Goal: Task Accomplishment & Management: Manage account settings

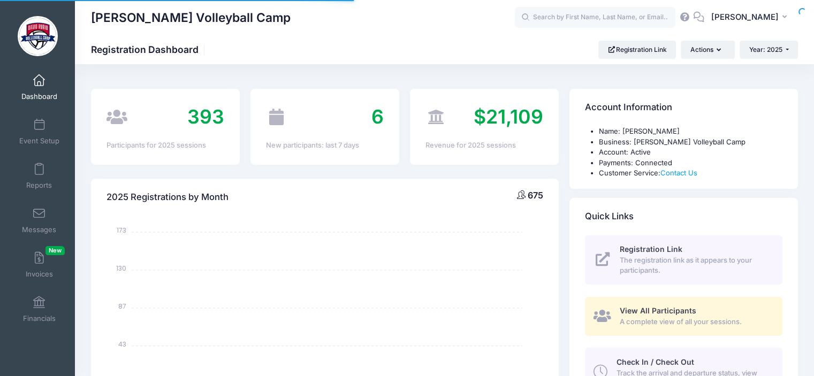
select select
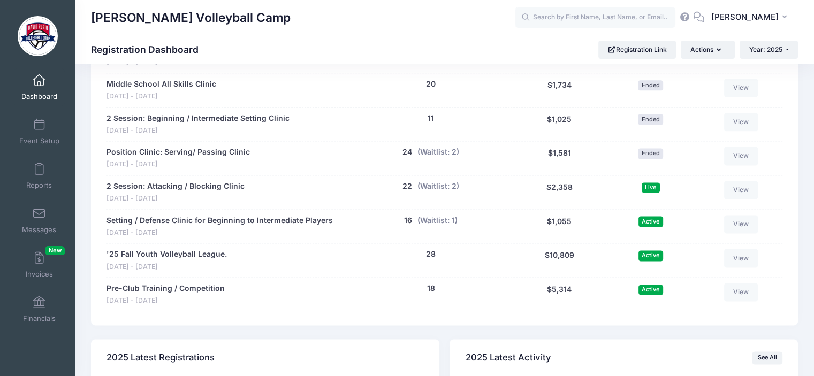
scroll to position [1395, 0]
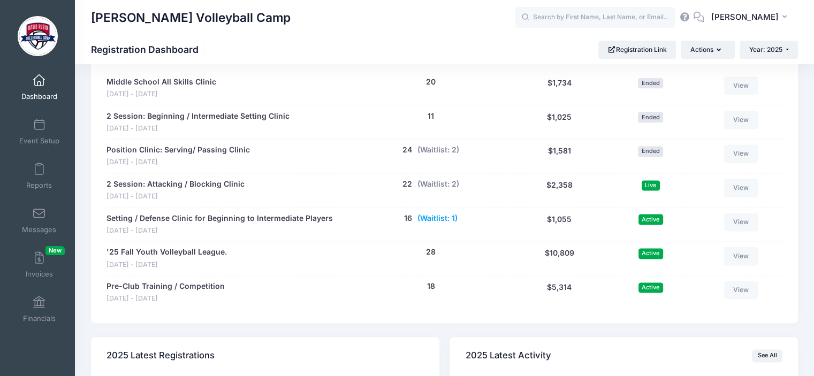
click at [436, 218] on button "(Waitlist: 1)" at bounding box center [438, 218] width 40 height 11
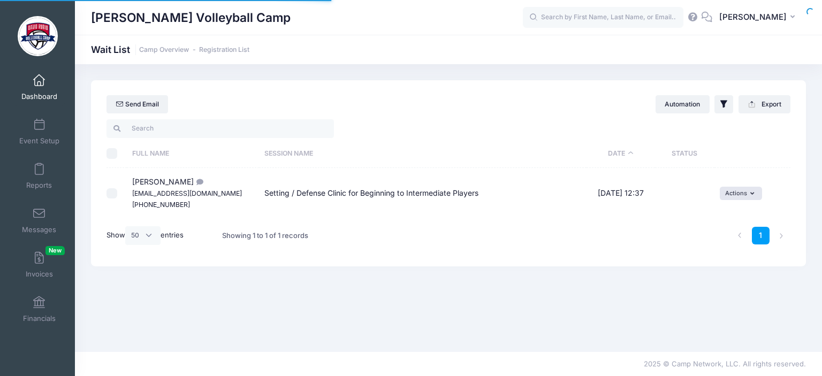
select select "50"
click at [752, 194] on icon "button" at bounding box center [755, 194] width 8 height 0
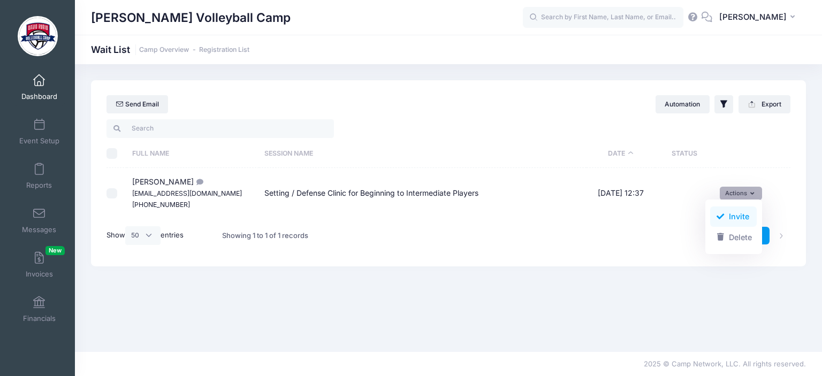
click at [723, 213] on span at bounding box center [721, 216] width 10 height 7
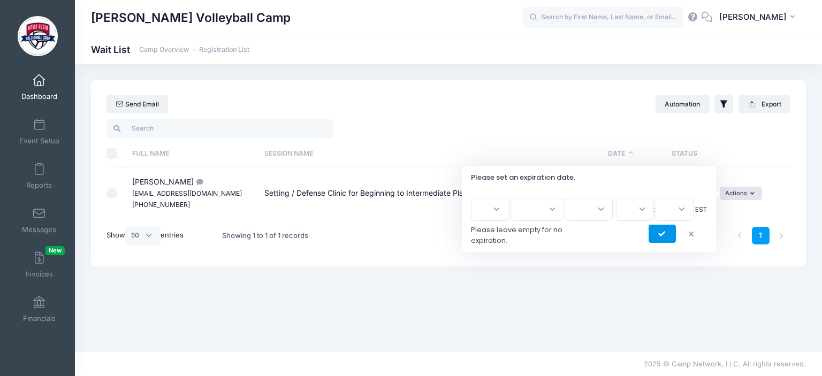
click at [661, 228] on button "submit" at bounding box center [662, 234] width 27 height 18
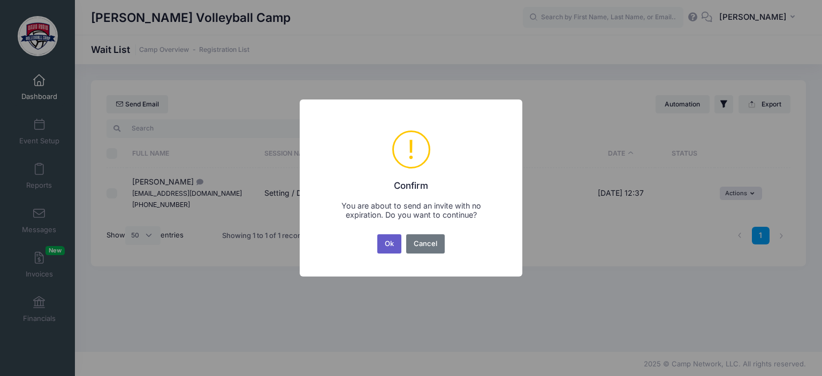
click at [391, 246] on button "Ok" at bounding box center [389, 244] width 25 height 19
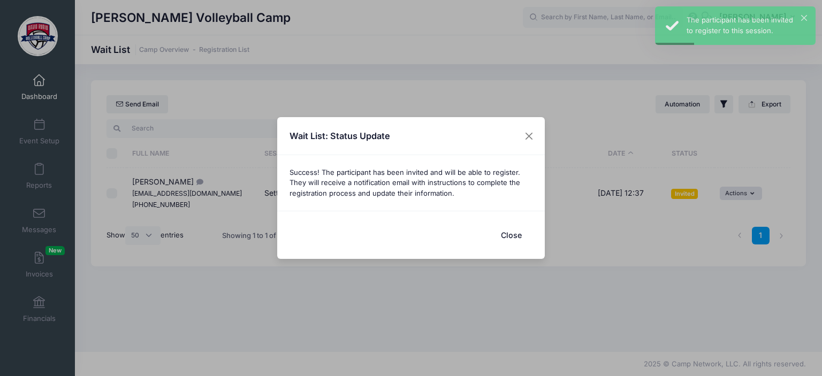
click at [510, 236] on button "Close" at bounding box center [511, 235] width 43 height 23
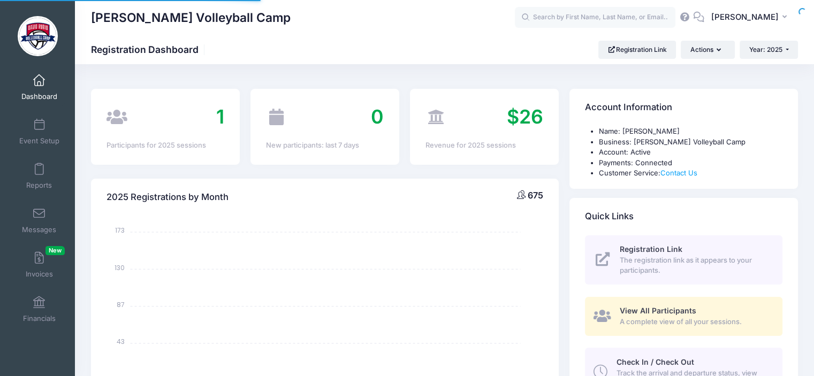
select select
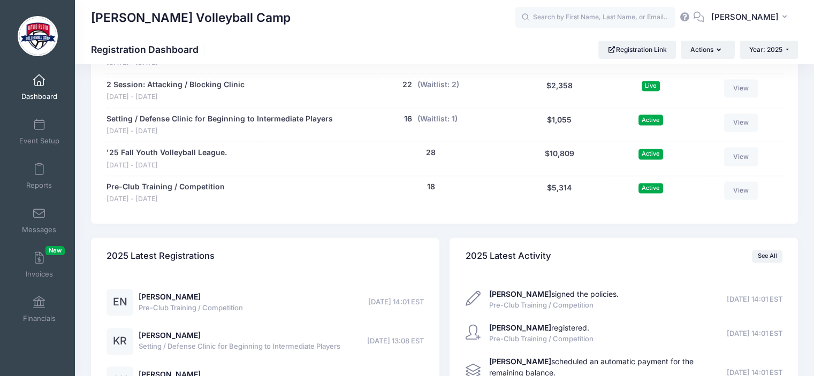
scroll to position [1488, 0]
